Goal: Find contact information: Find contact information

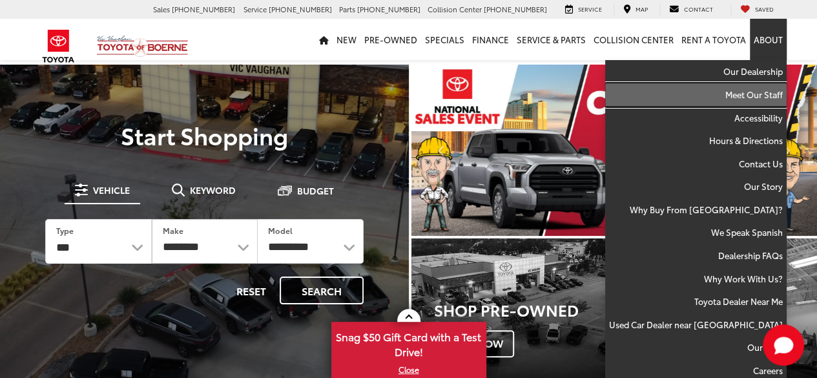
click at [758, 87] on link "Meet Our Staff" at bounding box center [695, 94] width 181 height 23
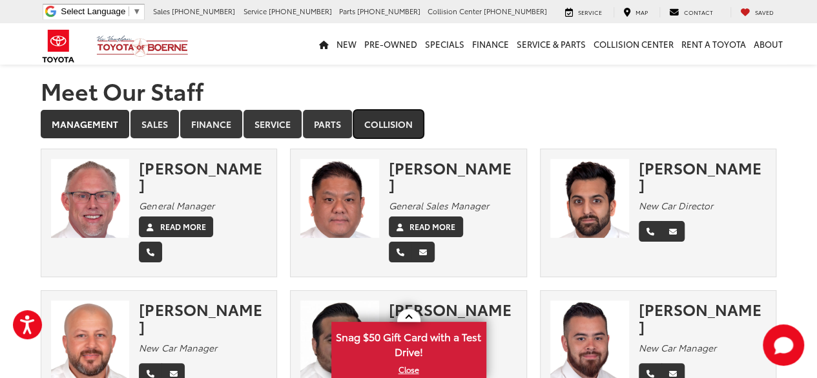
click at [396, 123] on link "Collision" at bounding box center [388, 124] width 70 height 28
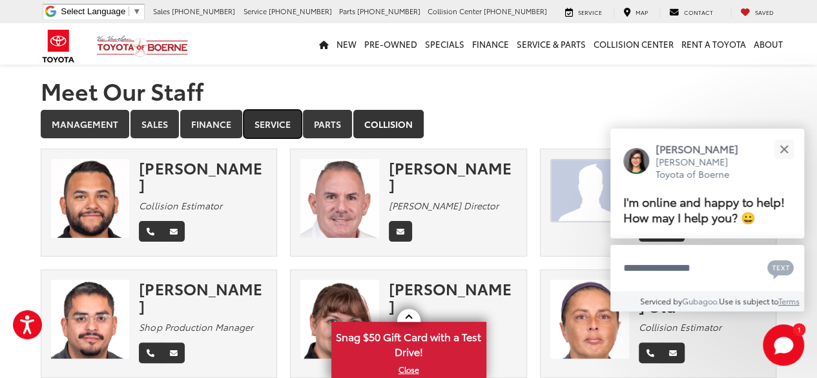
click at [290, 121] on link "Service" at bounding box center [272, 124] width 58 height 28
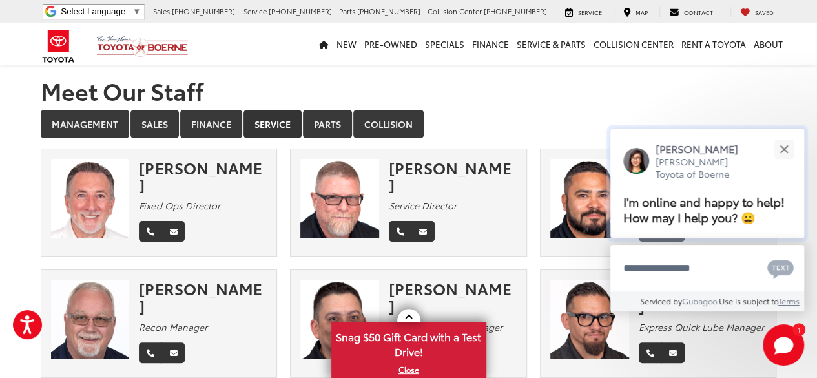
click at [769, 161] on div "[PERSON_NAME] [PERSON_NAME] Toyota of Boerne" at bounding box center [707, 160] width 168 height 39
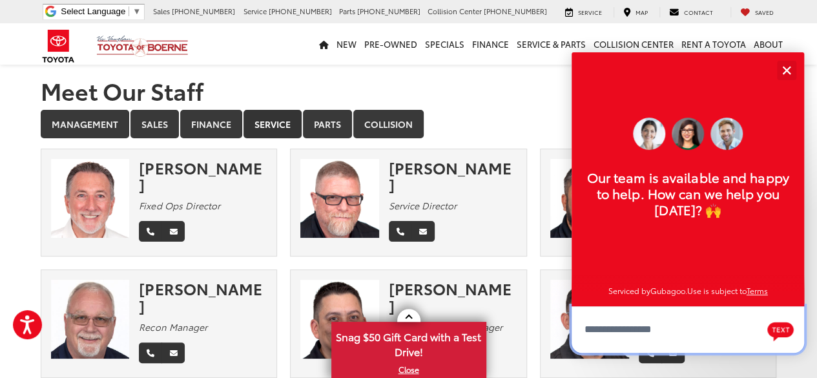
scroll to position [16, 0]
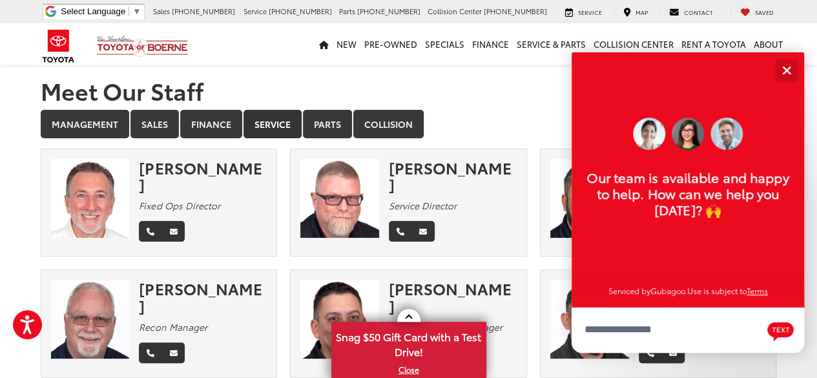
click at [785, 62] on button "Close" at bounding box center [786, 70] width 28 height 28
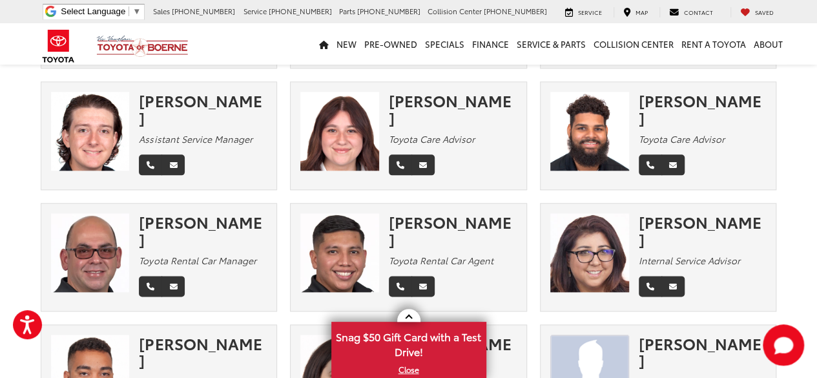
scroll to position [674, 0]
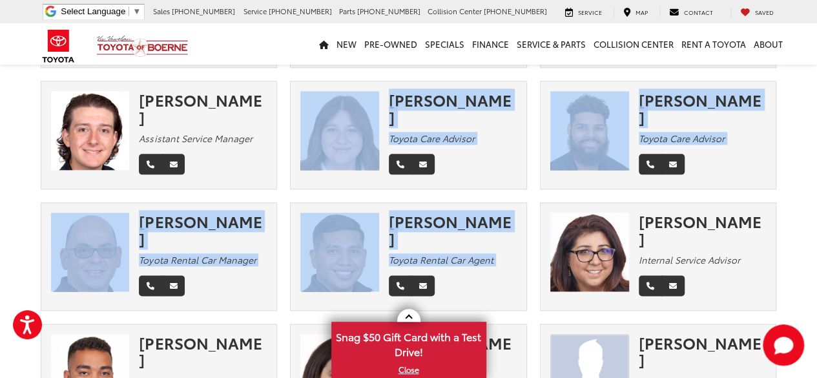
drag, startPoint x: 519, startPoint y: 235, endPoint x: 354, endPoint y: 117, distance: 203.2
click at [354, 117] on div "[PERSON_NAME] Fixed Ops Director [PERSON_NAME] Service Director [PERSON_NAME] S…" at bounding box center [408, 27] width 749 height 1104
click at [287, 202] on div "[PERSON_NAME] Toyota Rental Car Agent" at bounding box center [409, 262] width 250 height 121
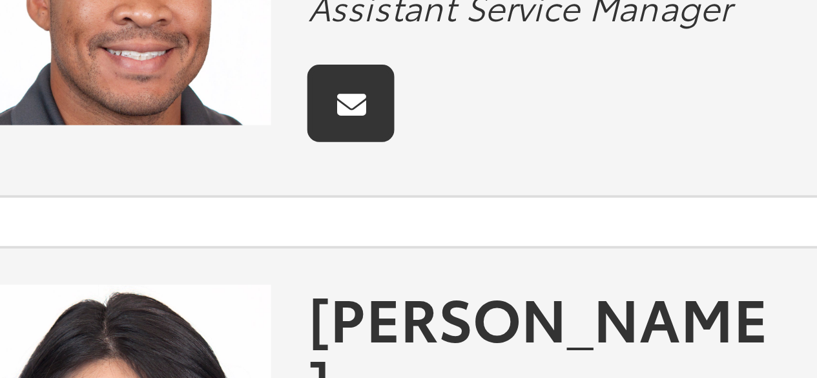
scroll to position [864, 0]
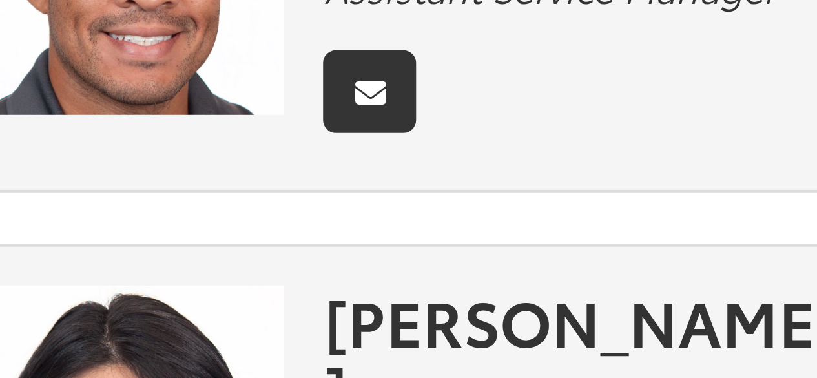
click at [78, 265] on img at bounding box center [90, 304] width 79 height 79
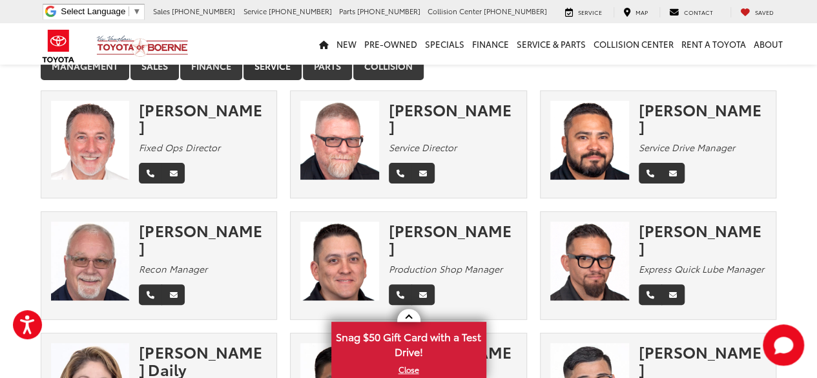
scroll to position [0, 0]
